Goal: Task Accomplishment & Management: Complete application form

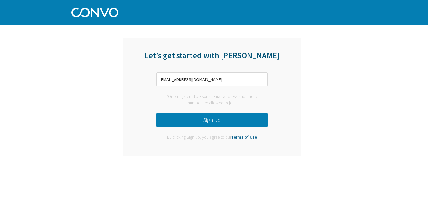
click at [226, 123] on button "Sign up" at bounding box center [211, 120] width 111 height 14
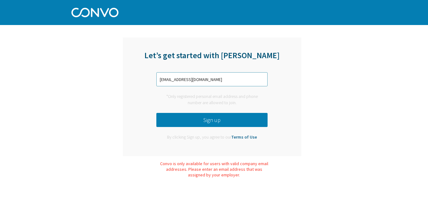
drag, startPoint x: 236, startPoint y: 79, endPoint x: 134, endPoint y: 80, distance: 102.1
click at [136, 80] on div "Let’s get started with Convo sachinasawant@gmail.com *Only registered personal …" at bounding box center [212, 97] width 179 height 119
paste input "SachinA.Sawant@bajajallianz.co.in"
type input "SachinA.Sawant@bajajallianz.co.in"
click at [210, 118] on button "Sign up" at bounding box center [211, 120] width 111 height 14
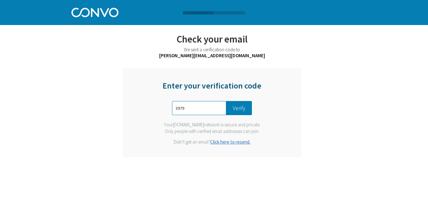
type input "3979"
click at [239, 109] on button "Verify" at bounding box center [239, 108] width 26 height 14
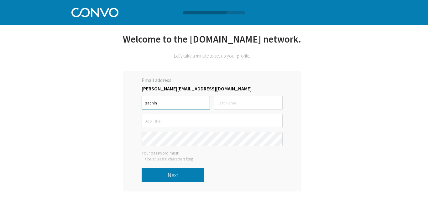
type input "sachin"
click at [236, 106] on input "text" at bounding box center [248, 103] width 68 height 14
type input "sawant"
click at [231, 122] on input "text" at bounding box center [212, 121] width 141 height 14
type input "bso"
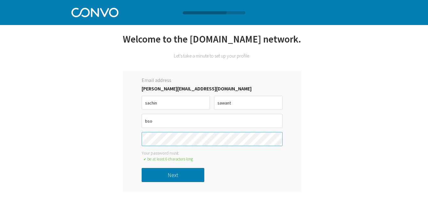
click at [102, 140] on div "Let’s get started with Convo SachinA.Sawant@bajajallianz.co.in *Only registered…" at bounding box center [212, 112] width 246 height 159
click at [171, 175] on button "Next" at bounding box center [173, 175] width 63 height 14
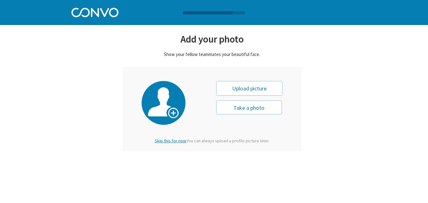
click at [179, 142] on span "Skip this for now." at bounding box center [171, 141] width 32 height 6
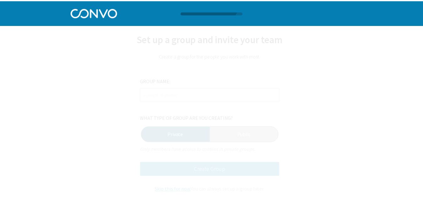
scroll to position [0, 0]
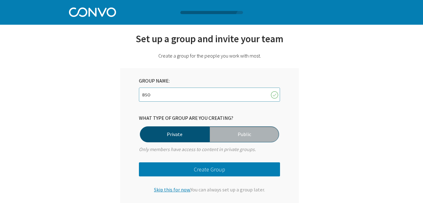
type input "BSO"
click at [170, 189] on span "Skip this for now." at bounding box center [172, 190] width 36 height 6
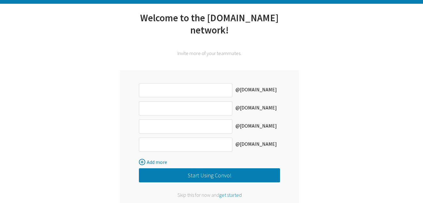
scroll to position [28, 0]
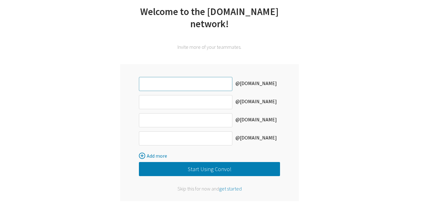
click at [195, 77] on input "text" at bounding box center [185, 84] width 93 height 14
type input "sachin"
click at [188, 162] on button "Start Using Convo!" at bounding box center [209, 169] width 141 height 14
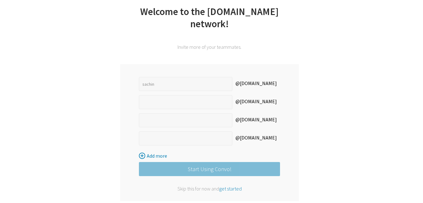
click at [236, 186] on span "get started" at bounding box center [230, 189] width 23 height 6
